Goal: Task Accomplishment & Management: Complete application form

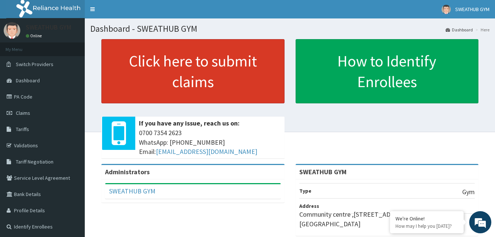
click at [253, 76] on link "Click here to submit claims" at bounding box center [192, 71] width 183 height 64
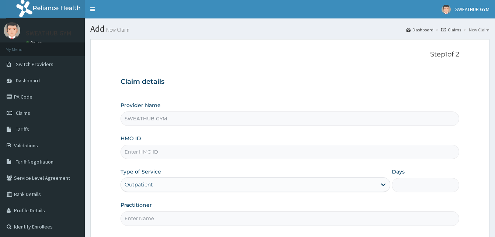
type input "SWEATHUB GYM"
type input "1"
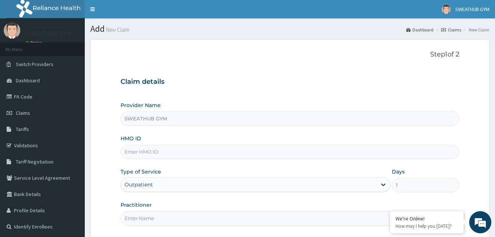
click at [152, 151] on input "HMO ID" at bounding box center [289, 151] width 339 height 14
click at [150, 151] on input "HMO ID" at bounding box center [289, 151] width 339 height 14
type input "SET/10023/A"
click at [169, 217] on input "Practitioner" at bounding box center [289, 218] width 339 height 14
type input "Funmi Oni"
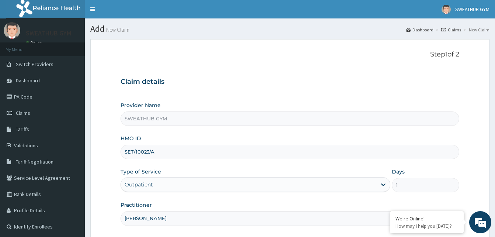
click at [366, 197] on div "Provider Name SWEATHUB GYM HMO ID SET/10023/A Type of Service Outpatient Days 1…" at bounding box center [289, 163] width 339 height 124
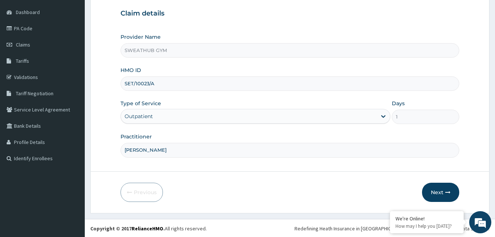
scroll to position [69, 0]
click at [449, 187] on button "Next" at bounding box center [440, 191] width 37 height 19
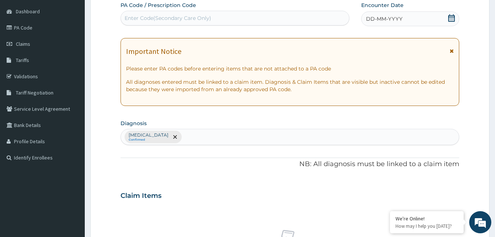
click at [240, 15] on div "Enter Code(Secondary Care Only)" at bounding box center [235, 18] width 228 height 12
type input "PA/C1F613"
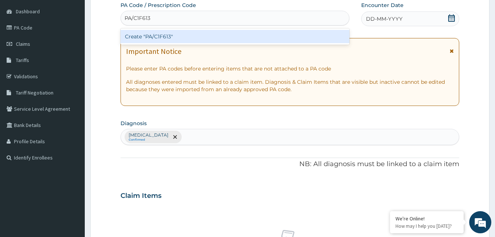
click at [242, 32] on div "Create "PA/C1F613"" at bounding box center [234, 36] width 229 height 13
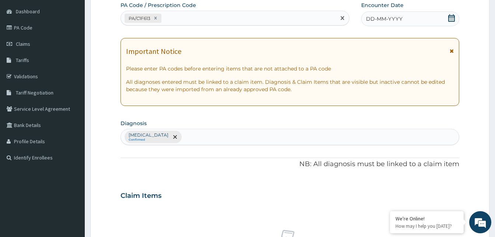
click at [454, 19] on icon at bounding box center [451, 17] width 7 height 7
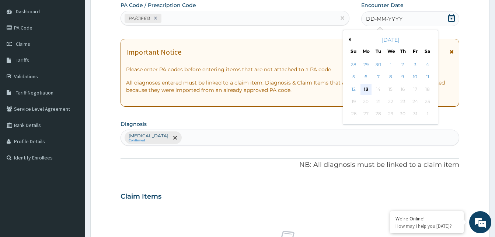
click at [365, 86] on div "13" at bounding box center [365, 89] width 11 height 11
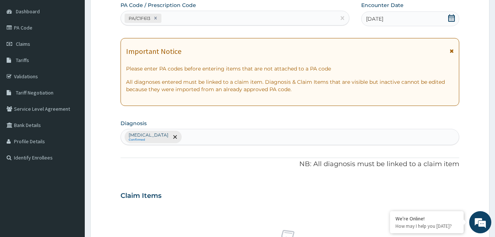
click at [307, 177] on div "PA Code / Prescription Code PA/C1F613 Encounter Date 13-10-2025 Important Notic…" at bounding box center [289, 193] width 339 height 384
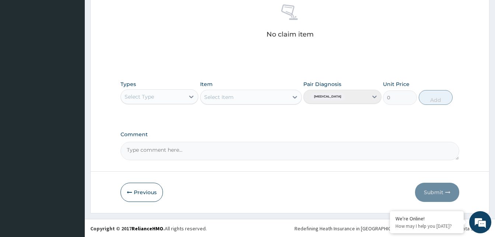
scroll to position [295, 0]
click at [189, 94] on icon at bounding box center [191, 95] width 7 height 7
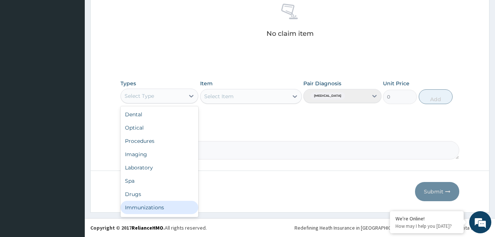
scroll to position [25, 0]
click at [167, 203] on div "Gym" at bounding box center [159, 208] width 78 height 13
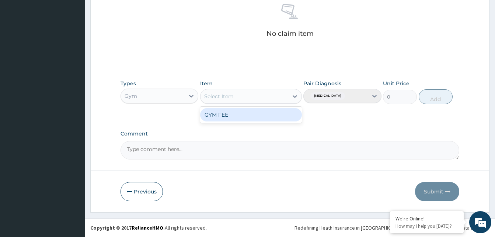
click at [293, 97] on icon at bounding box center [294, 95] width 7 height 7
click at [279, 116] on div "GYM FEE" at bounding box center [251, 114] width 102 height 13
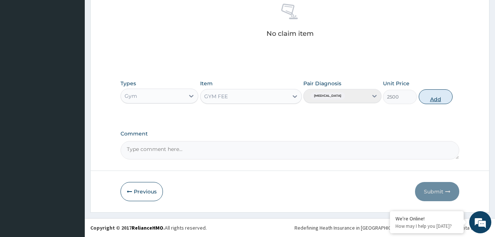
click at [445, 98] on button "Add" at bounding box center [436, 96] width 34 height 15
type input "0"
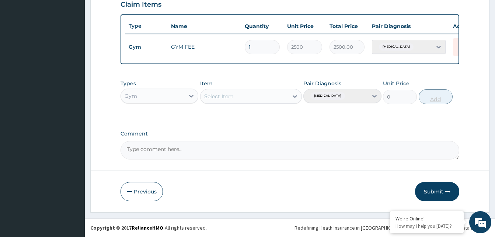
scroll to position [265, 0]
click at [430, 192] on button "Submit" at bounding box center [437, 191] width 44 height 19
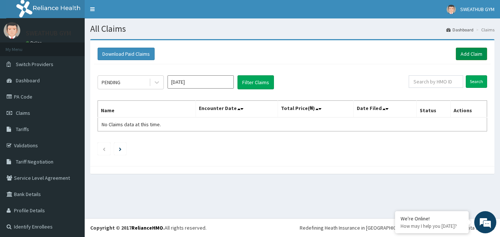
click at [469, 51] on link "Add Claim" at bounding box center [471, 54] width 31 height 13
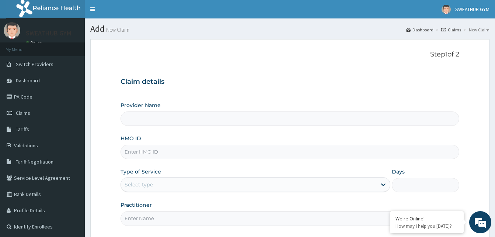
type input "SWEATHUB GYM"
type input "1"
